Goal: Understand process/instructions: Learn how to perform a task or action

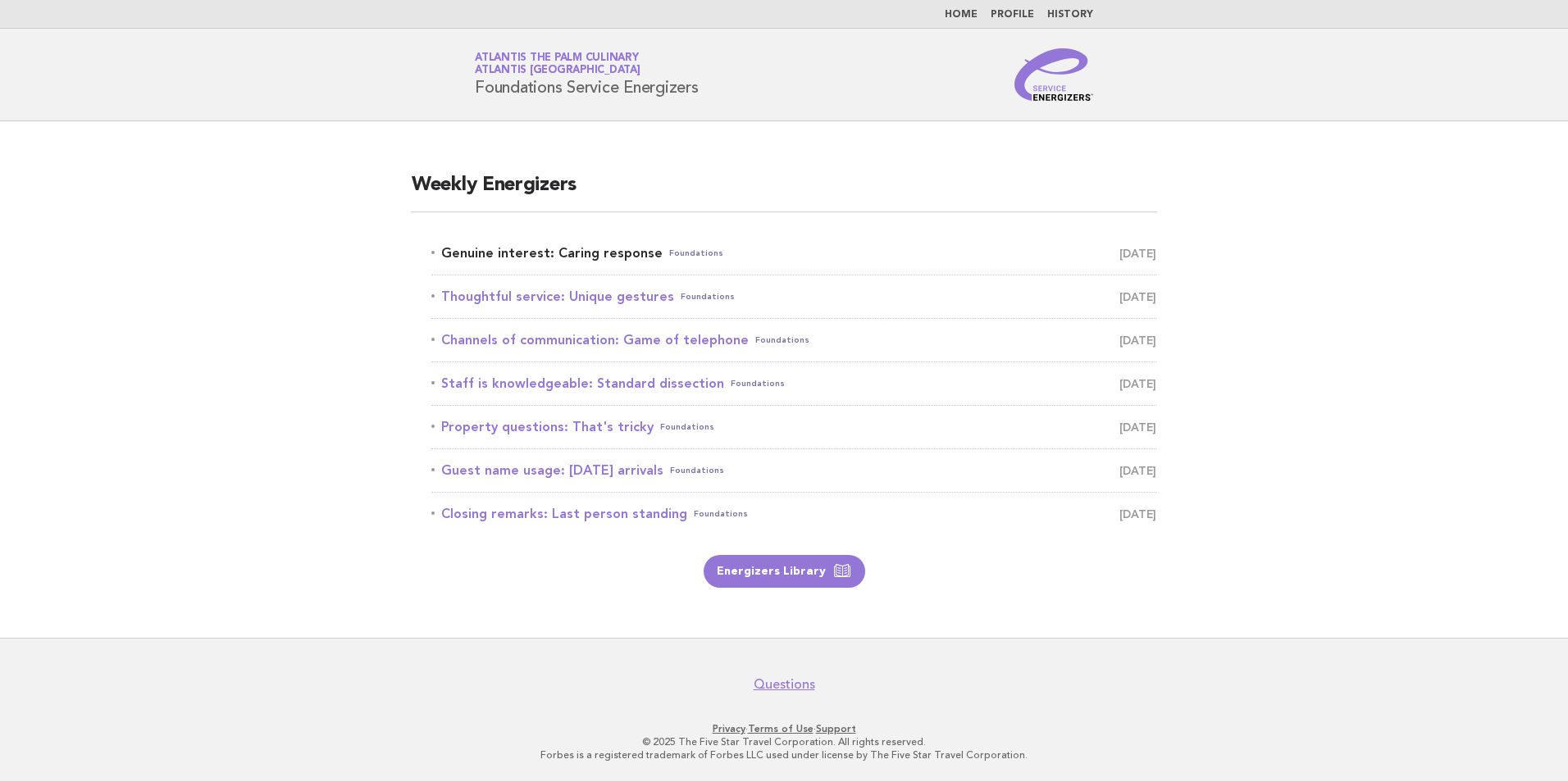
click at [559, 260] on link "Genuine interest: Caring response Foundations August 27" at bounding box center [794, 253] width 725 height 23
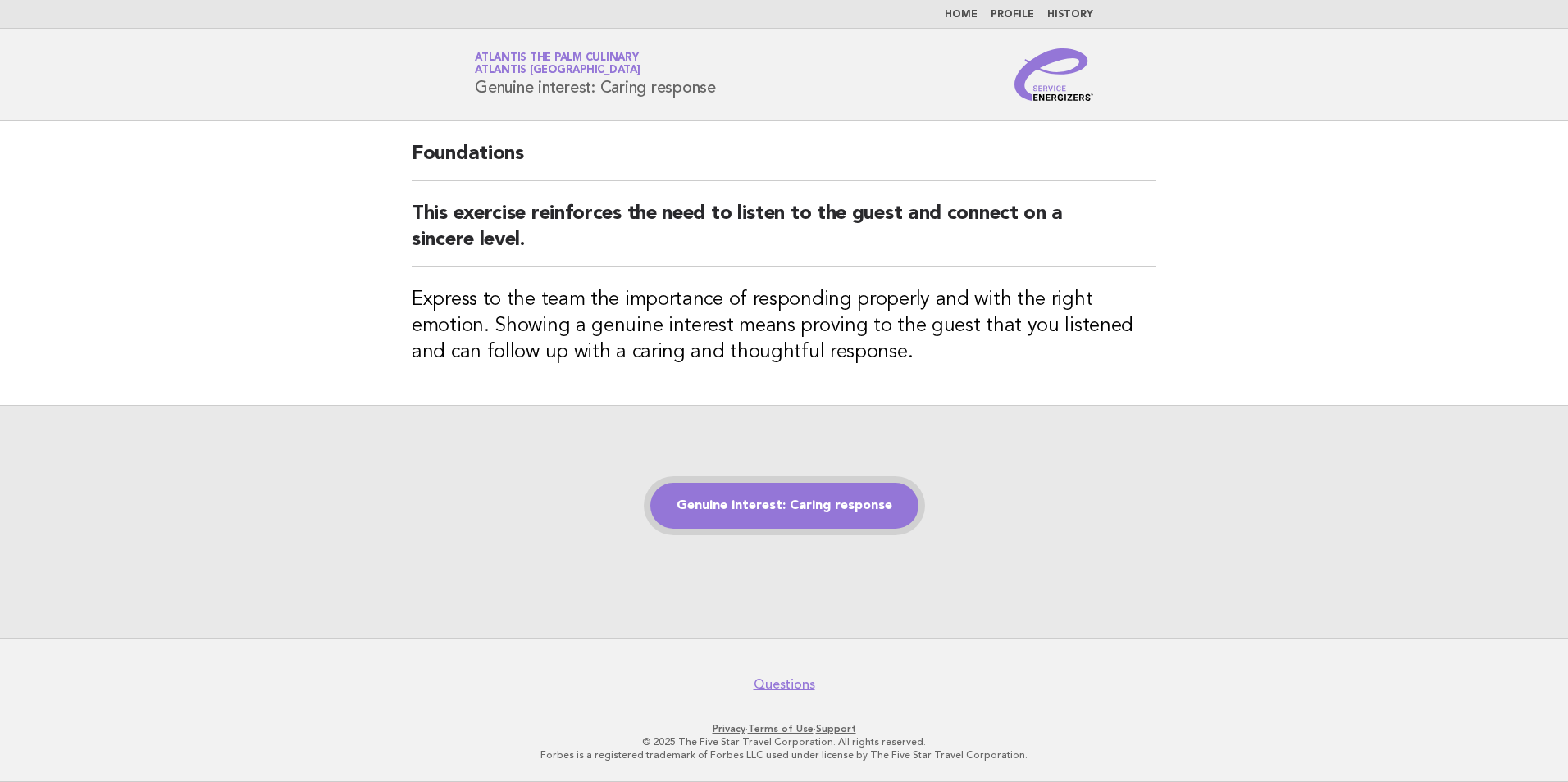
click at [813, 519] on link "Genuine interest: Caring response" at bounding box center [784, 506] width 268 height 46
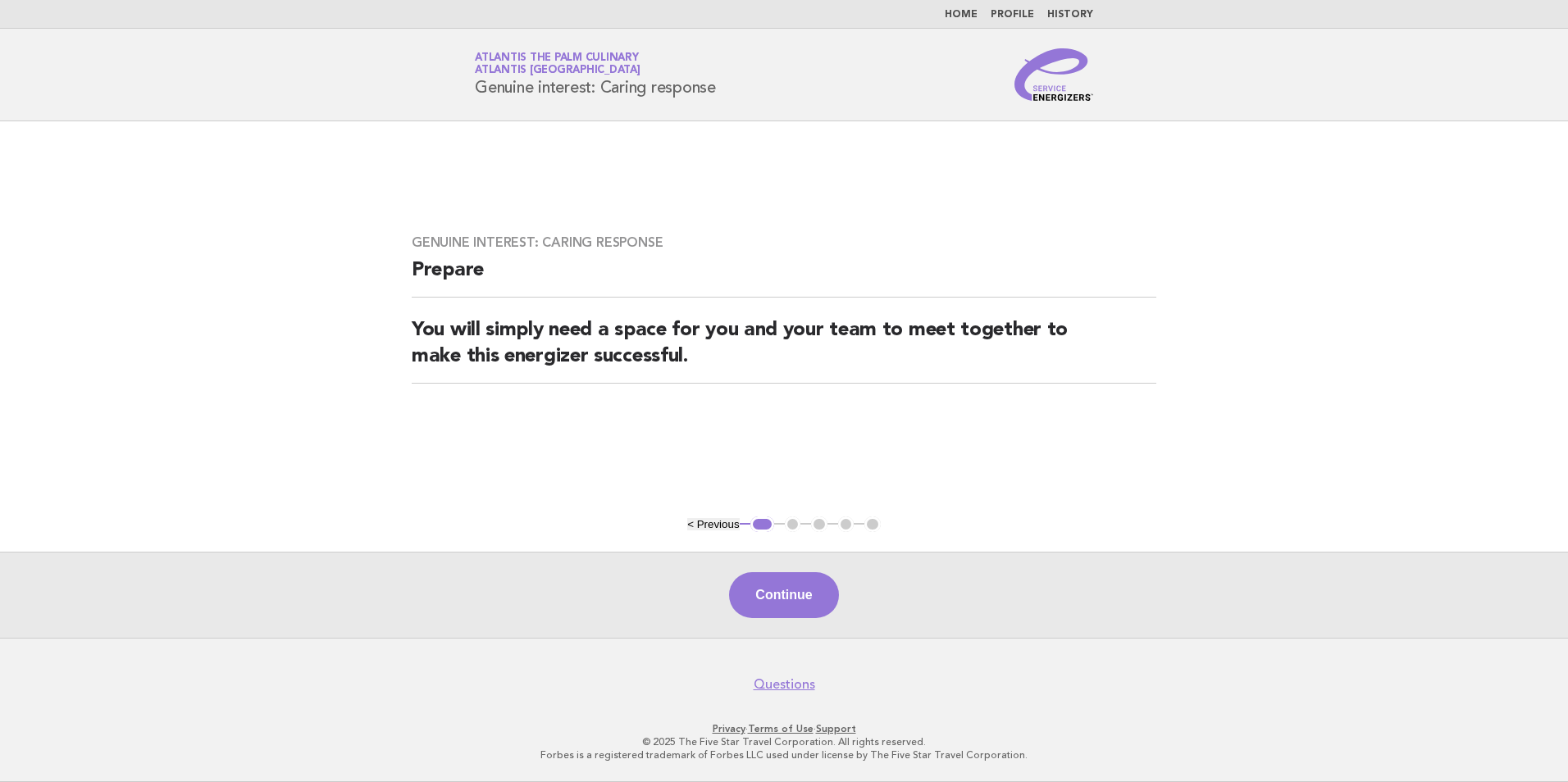
click at [750, 624] on div "Continue" at bounding box center [784, 595] width 1568 height 86
click at [757, 598] on button "Continue" at bounding box center [783, 595] width 109 height 46
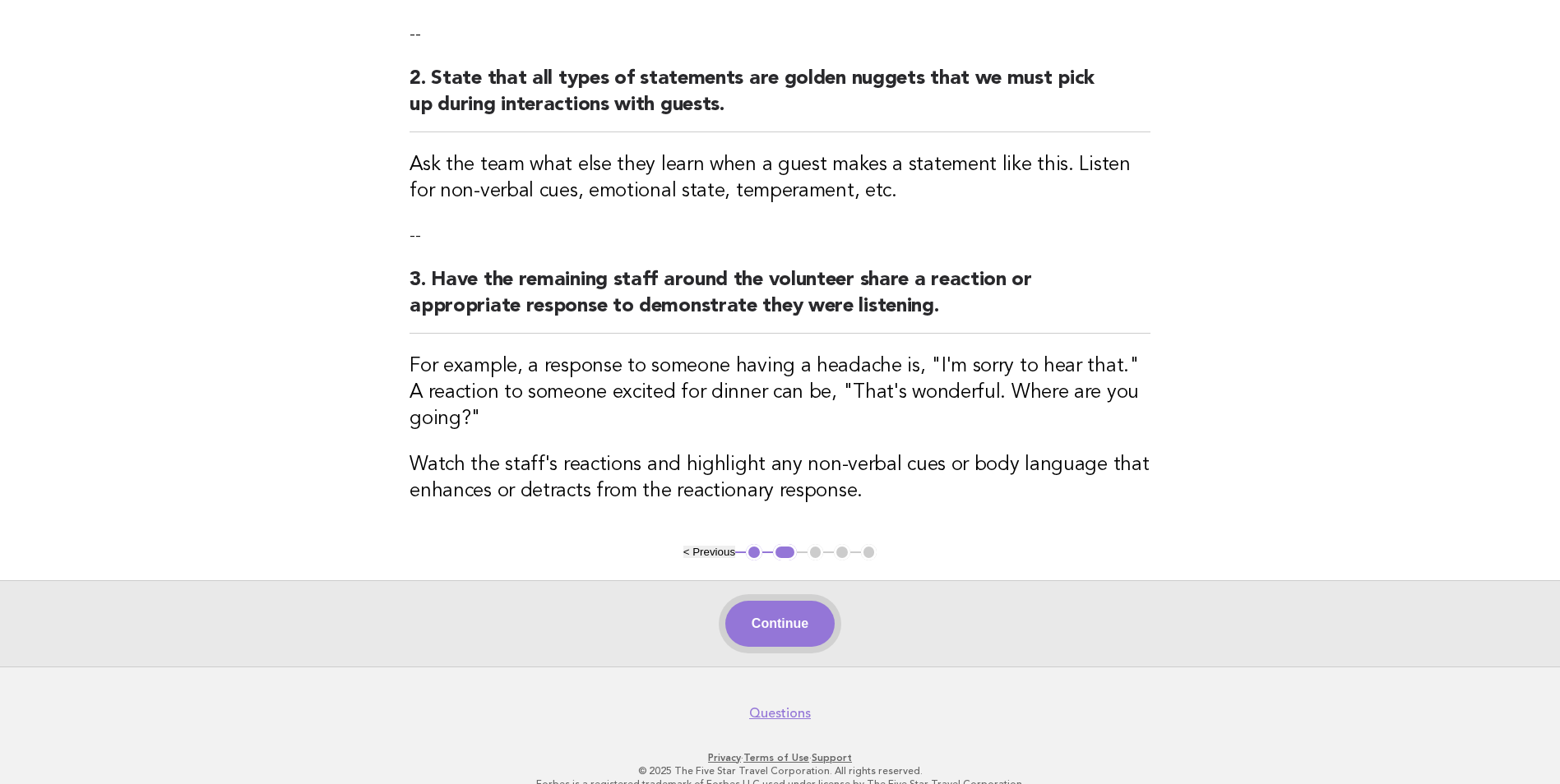
click at [809, 601] on button "Continue" at bounding box center [780, 624] width 109 height 46
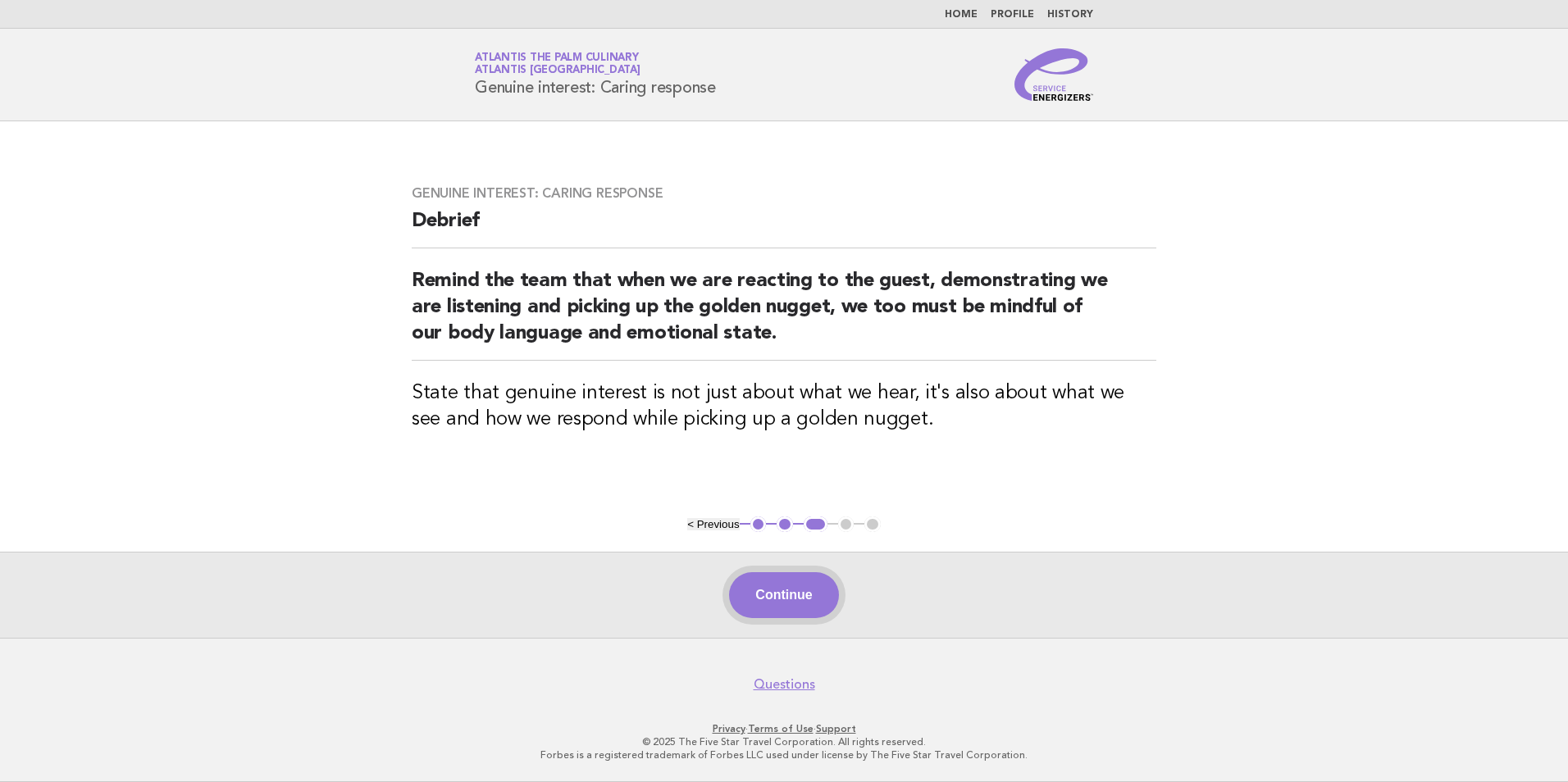
click at [799, 611] on button "Continue" at bounding box center [783, 595] width 109 height 46
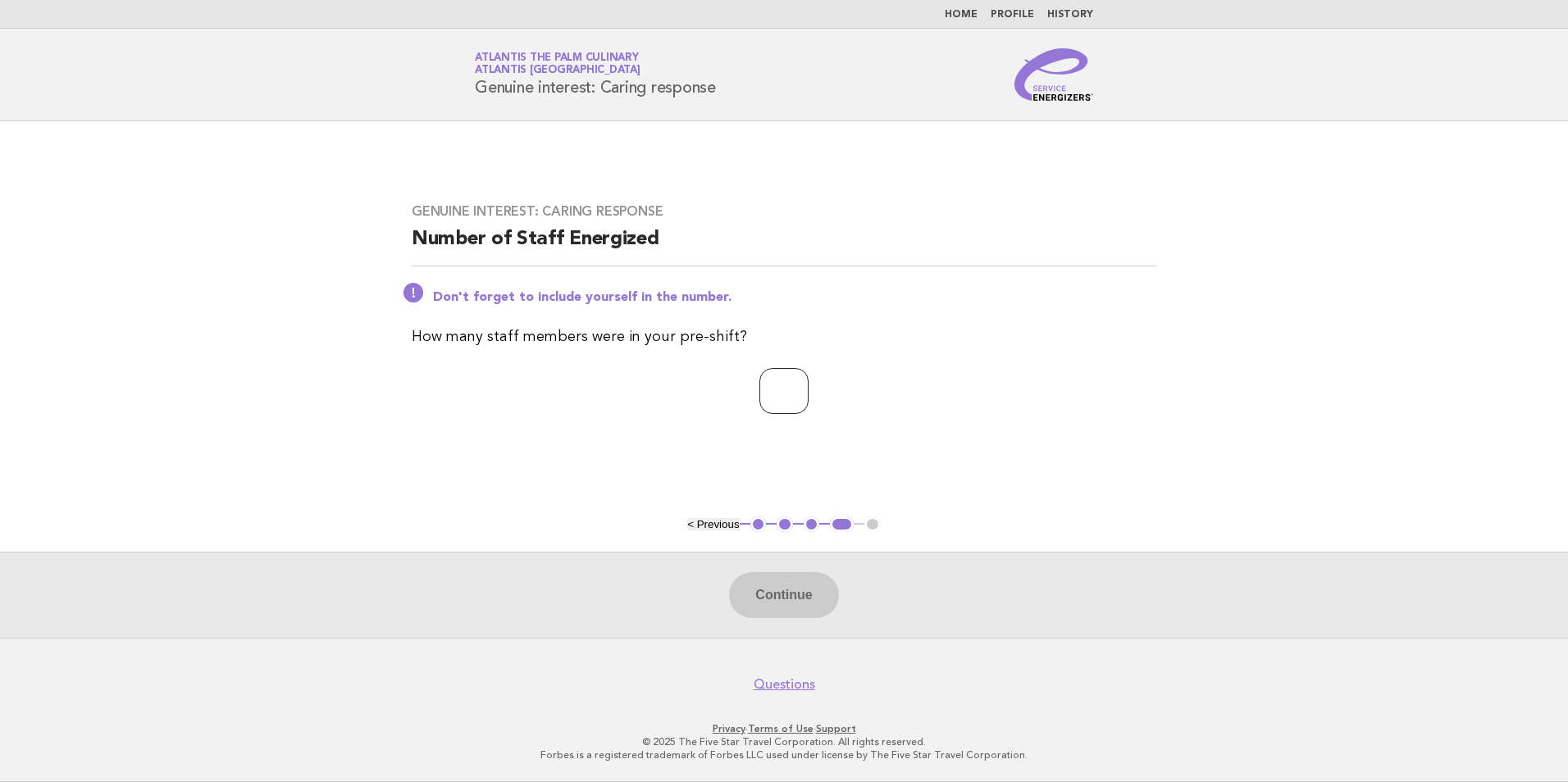
drag, startPoint x: 837, startPoint y: 417, endPoint x: 789, endPoint y: 395, distance: 52.8
click at [826, 416] on div "Genuine interest: Caring response Number of Staff Energized Don't forget to inc…" at bounding box center [784, 319] width 784 height 270
click at [789, 395] on input "number" at bounding box center [784, 391] width 49 height 46
type input "**"
click at [795, 608] on button "Continue" at bounding box center [783, 595] width 109 height 46
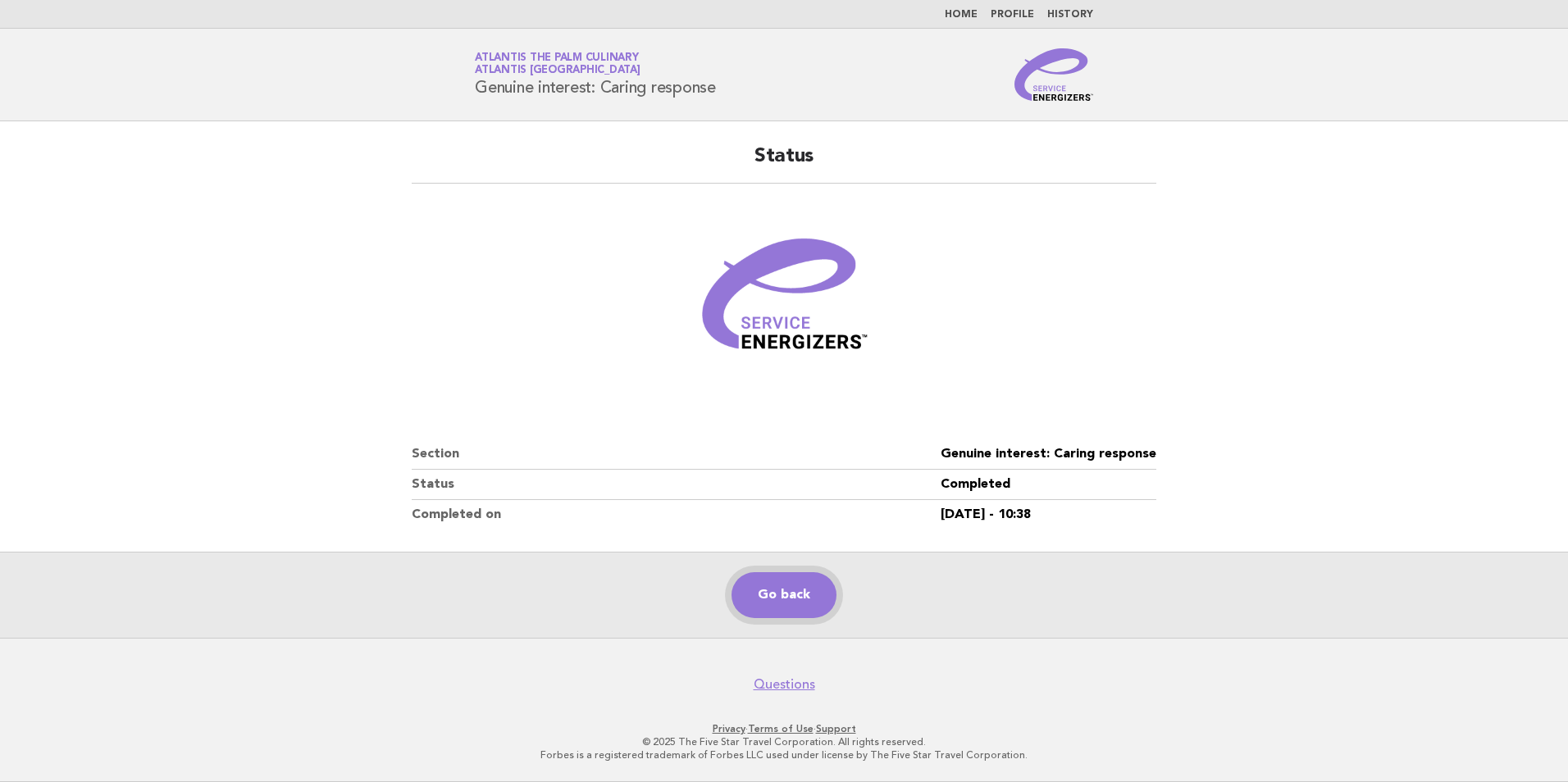
click at [769, 602] on link "Go back" at bounding box center [783, 595] width 105 height 46
